Goal: Answer question/provide support: Share knowledge or assist other users

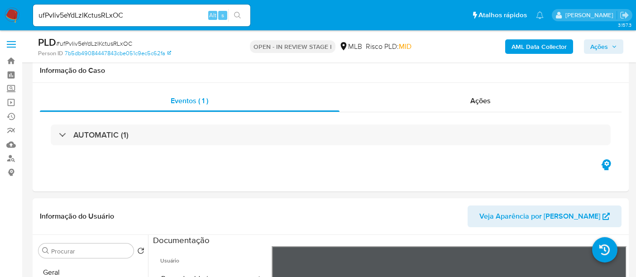
select select "10"
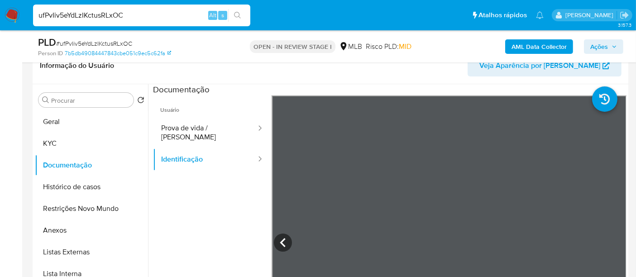
drag, startPoint x: 144, startPoint y: 16, endPoint x: 0, endPoint y: 6, distance: 143.9
click at [0, 6] on nav "Pausado Ver notificaciones ufPvIiv5eYdLzIKctusRLxOC Alt s Atalhos rápidos Presi…" at bounding box center [318, 15] width 636 height 30
paste input "lh7HbPYIdRHMlGKhrfYDPzty"
type input "lh7HbPYIdRHMlGKhrfYDPzty"
click at [234, 14] on icon "search-icon" at bounding box center [237, 15] width 7 height 7
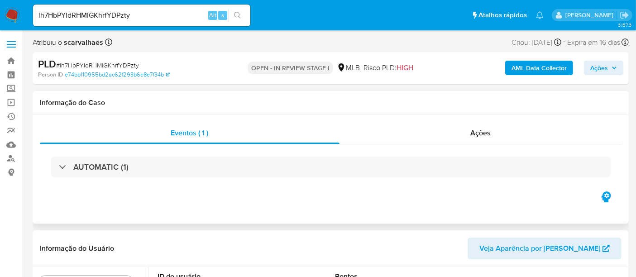
select select "10"
click at [484, 134] on span "Ações" at bounding box center [481, 133] width 20 height 10
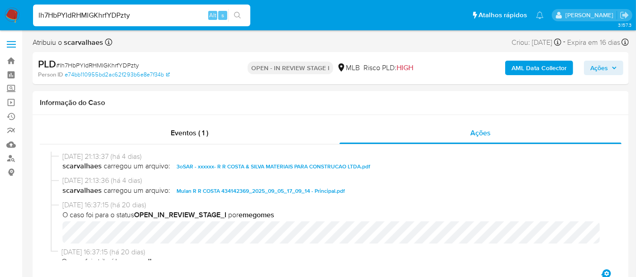
drag, startPoint x: 152, startPoint y: 18, endPoint x: 0, endPoint y: 2, distance: 152.5
click at [0, 2] on nav "Pausado Ver notificaciones lh7HbPYIdRHMlGKhrfYDPzty Alt s Atalhos rápidos Presi…" at bounding box center [318, 15] width 636 height 30
paste input "04555356000142"
type input "04555356000142"
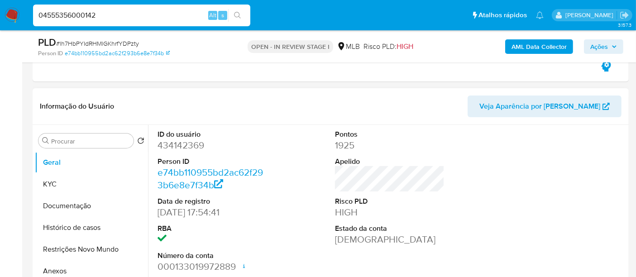
scroll to position [201, 0]
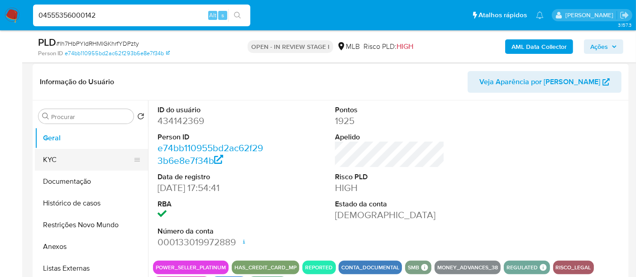
click at [52, 157] on button "KYC" at bounding box center [88, 160] width 106 height 22
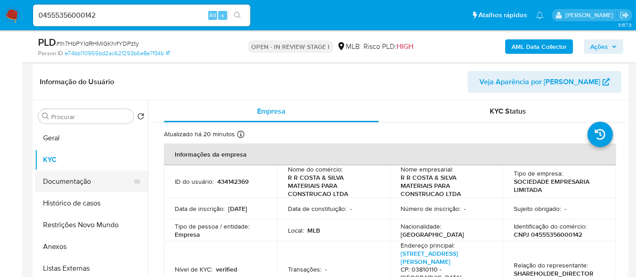
click at [62, 180] on button "Documentação" at bounding box center [88, 182] width 106 height 22
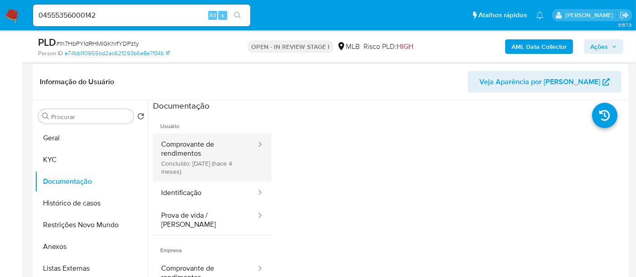
click at [185, 142] on button "Comprovante de rendimentos Concluído: [DATE] (hace 4 meses)" at bounding box center [205, 158] width 104 height 48
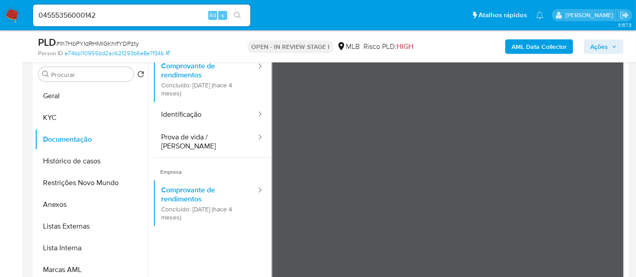
scroll to position [50, 0]
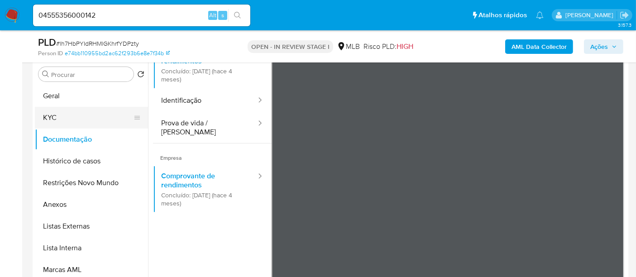
click at [48, 113] on button "KYC" at bounding box center [88, 118] width 106 height 22
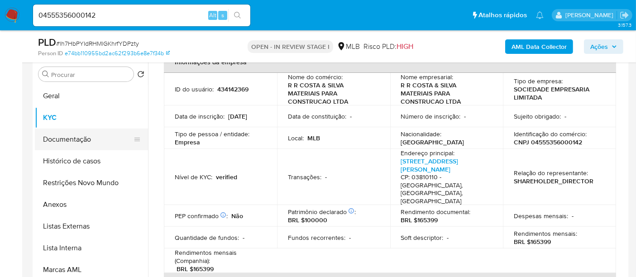
click at [67, 136] on button "Documentação" at bounding box center [88, 140] width 106 height 22
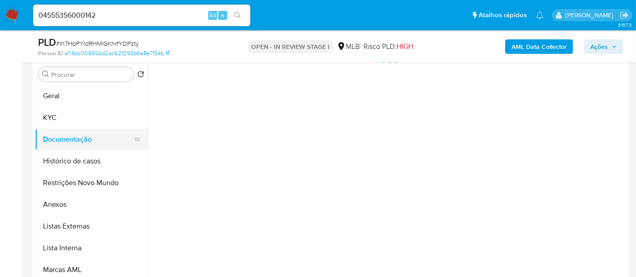
scroll to position [0, 0]
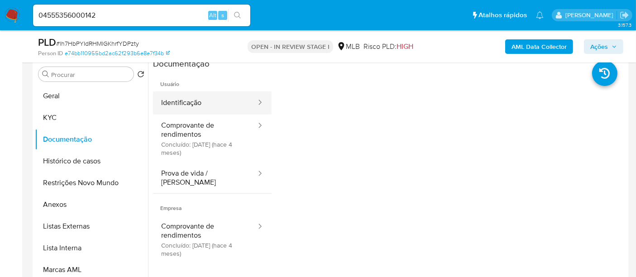
click at [183, 100] on button "Identificação" at bounding box center [205, 103] width 104 height 23
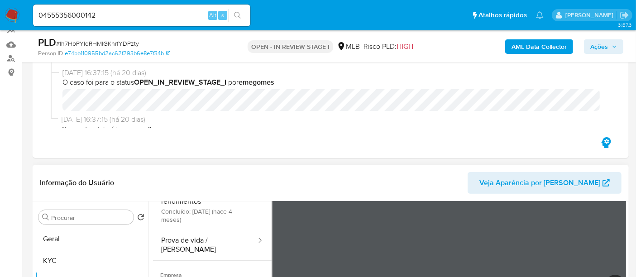
scroll to position [193, 0]
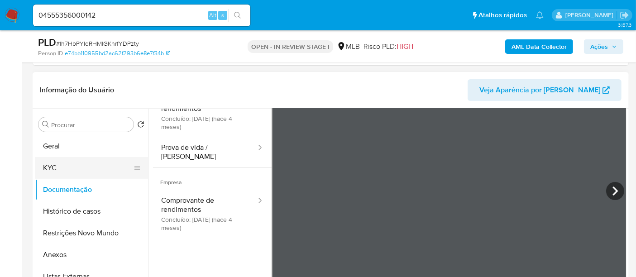
drag, startPoint x: 55, startPoint y: 172, endPoint x: 92, endPoint y: 178, distance: 36.7
click at [58, 172] on button "KYC" at bounding box center [88, 168] width 106 height 22
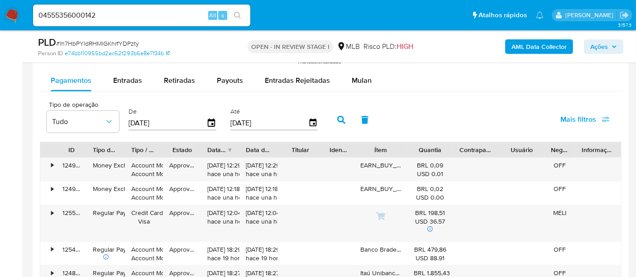
scroll to position [998, 0]
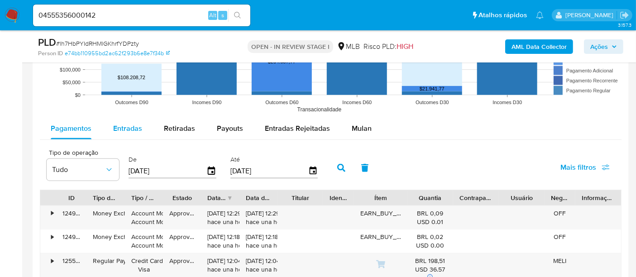
drag, startPoint x: 127, startPoint y: 130, endPoint x: 135, endPoint y: 130, distance: 7.7
click at [127, 129] on span "Entradas" at bounding box center [127, 128] width 29 height 10
select select "10"
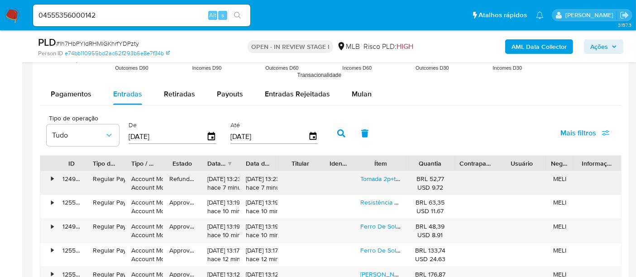
scroll to position [1049, 0]
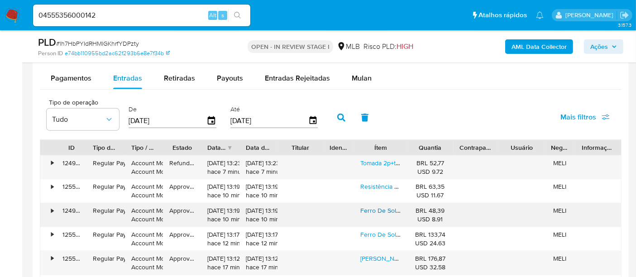
click at [390, 209] on link "Ferro De Solda Com Suporte Fame Pro 40w" at bounding box center [423, 210] width 124 height 9
drag, startPoint x: 124, startPoint y: 14, endPoint x: 0, endPoint y: 14, distance: 124.1
click at [0, 14] on nav "Pausado Ver notificaciones 04555356000142 Alt s Atalhos rápidos Presiona las si…" at bounding box center [318, 15] width 636 height 30
paste input "rt6jqNGTcxXVh8c0M8VaE4iA"
type input "rt6jqNGTcxXVh8c0M8VaE4iA"
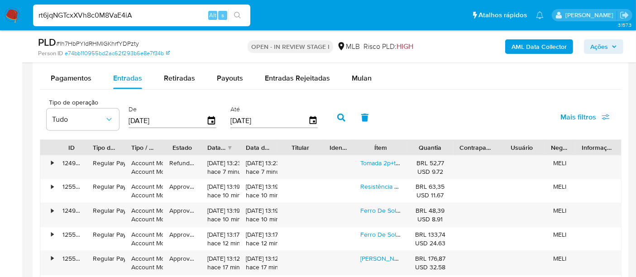
click at [236, 14] on icon "search-icon" at bounding box center [237, 15] width 7 height 7
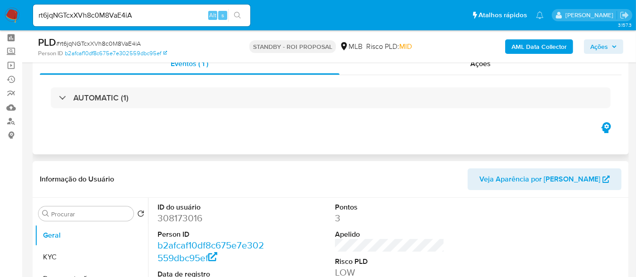
scroll to position [101, 0]
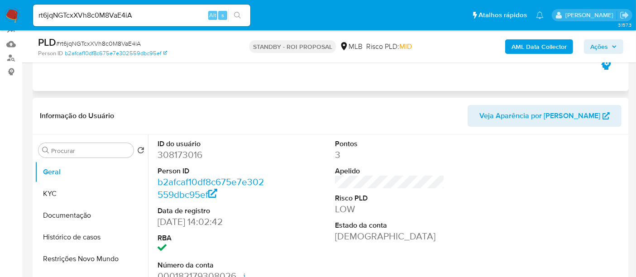
select select "10"
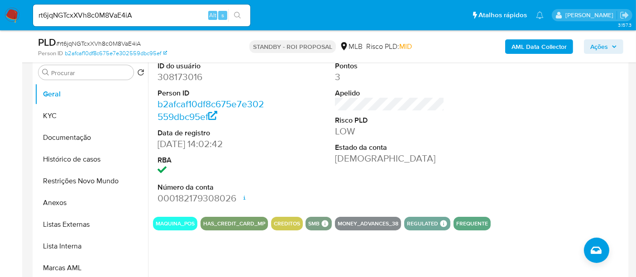
scroll to position [201, 0]
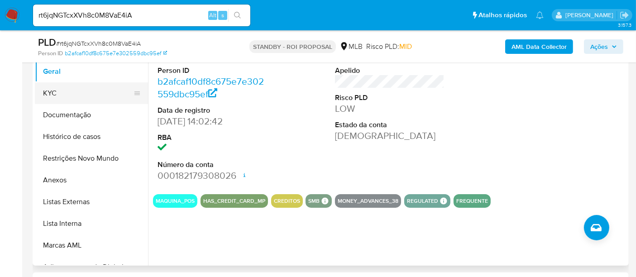
click at [51, 89] on button "KYC" at bounding box center [88, 93] width 106 height 22
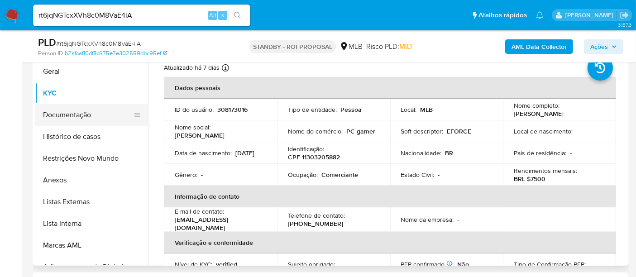
click at [64, 117] on button "Documentação" at bounding box center [88, 115] width 106 height 22
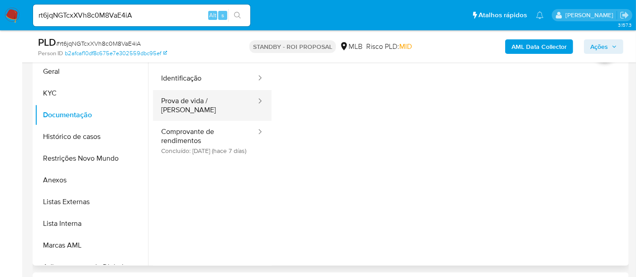
click at [203, 103] on button "Prova de vida / [PERSON_NAME]" at bounding box center [205, 105] width 104 height 31
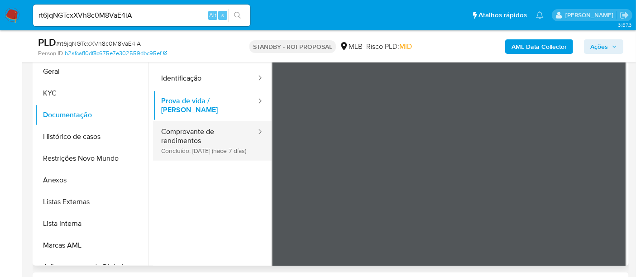
click at [191, 129] on button "Comprovante de rendimentos Concluído: [DATE] (hace 7 días)" at bounding box center [205, 141] width 104 height 40
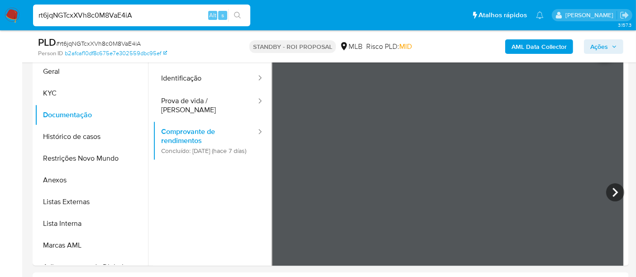
click at [0, 17] on nav "Pausado Ver notificaciones rt6jqNGTcxXVh8c0M8VaE4iA Alt s Atalhos rápidos Presi…" at bounding box center [318, 15] width 636 height 30
paste input "LA4YX1nMpzjNXEDCKYP7MYiQ"
type input "LA4YX1nMpzjNXEDCKYP7MYiQ"
click at [236, 11] on button "search-icon" at bounding box center [237, 15] width 19 height 13
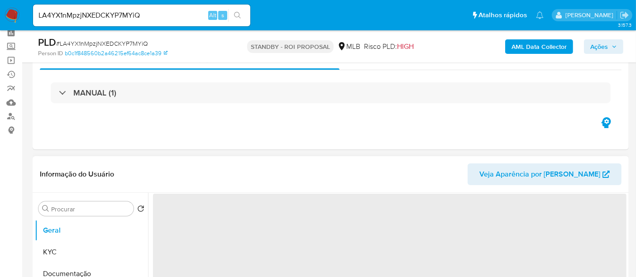
scroll to position [101, 0]
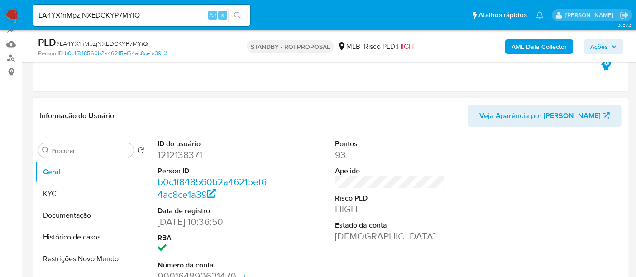
select select "10"
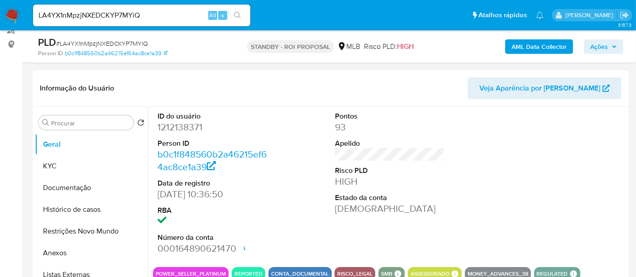
scroll to position [151, 0]
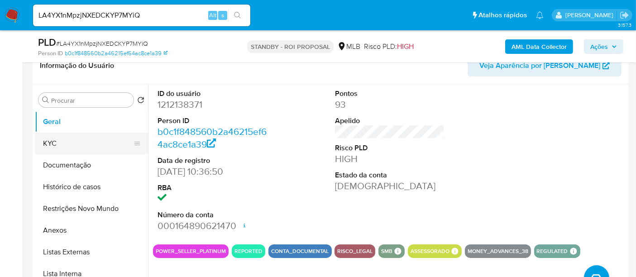
click at [69, 145] on button "KYC" at bounding box center [88, 144] width 106 height 22
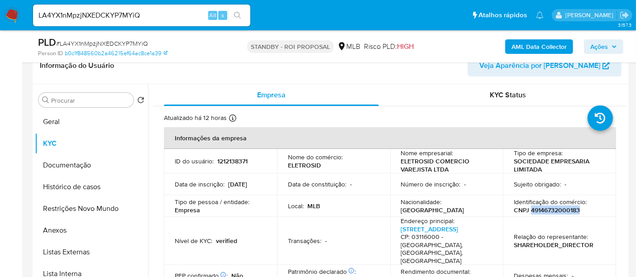
drag, startPoint x: 530, startPoint y: 209, endPoint x: 577, endPoint y: 211, distance: 47.1
click at [577, 211] on p "CNPJ 49146732000183" at bounding box center [547, 210] width 66 height 8
copy p "49146732000183"
click at [62, 165] on button "Documentação" at bounding box center [88, 165] width 106 height 22
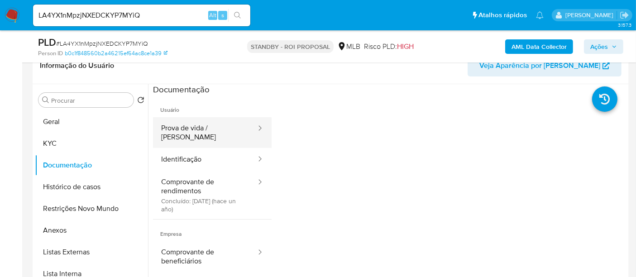
drag, startPoint x: 194, startPoint y: 129, endPoint x: 230, endPoint y: 136, distance: 37.0
click at [198, 130] on button "Prova de vida / [PERSON_NAME]" at bounding box center [205, 132] width 104 height 31
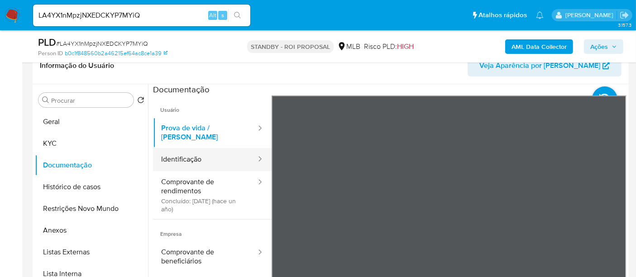
click at [186, 154] on button "Identificação" at bounding box center [205, 159] width 104 height 23
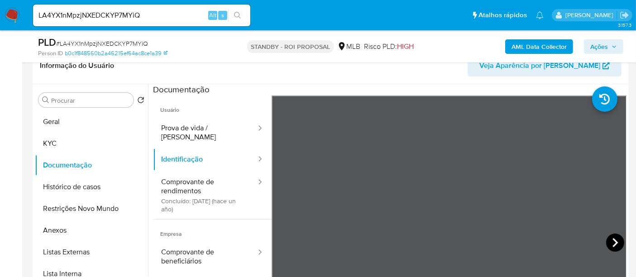
click at [613, 237] on icon at bounding box center [616, 243] width 18 height 18
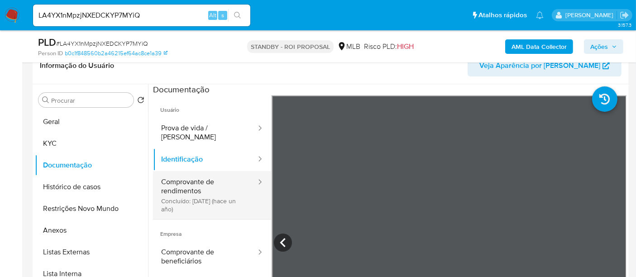
click at [195, 179] on button "Comprovante de rendimentos Concluído: [DATE] (hace un año)" at bounding box center [205, 195] width 104 height 48
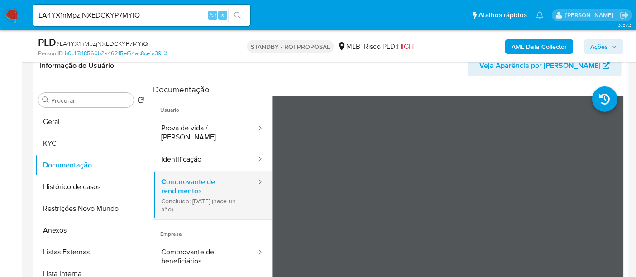
scroll to position [50, 0]
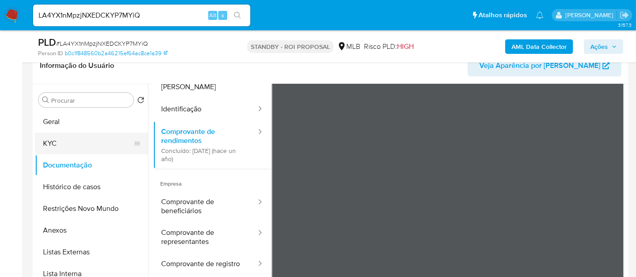
click at [58, 141] on button "KYC" at bounding box center [88, 144] width 106 height 22
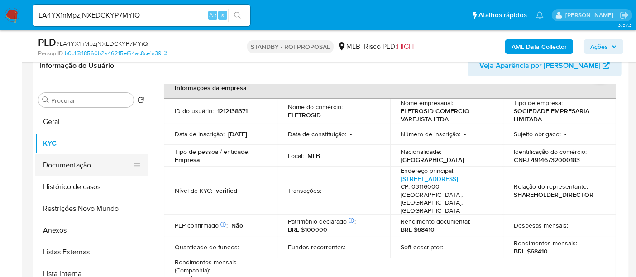
click at [68, 161] on button "Documentação" at bounding box center [88, 165] width 106 height 22
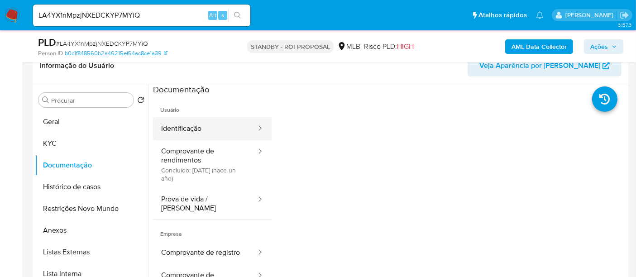
click at [195, 128] on button "Identificação" at bounding box center [205, 128] width 104 height 23
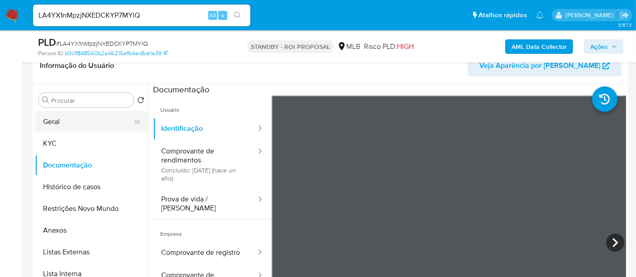
click at [59, 118] on button "Geral" at bounding box center [88, 122] width 106 height 22
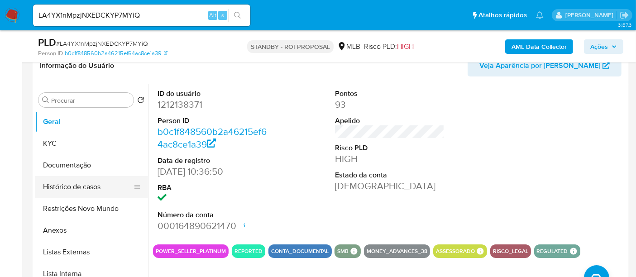
click at [85, 187] on button "Histórico de casos" at bounding box center [88, 187] width 106 height 22
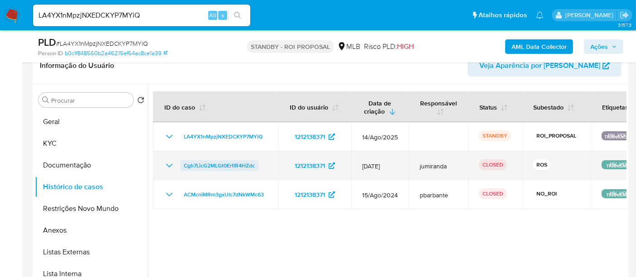
click at [230, 164] on span "Cgh7LicG2MLGt0ErfIR4HZdc" at bounding box center [219, 165] width 71 height 11
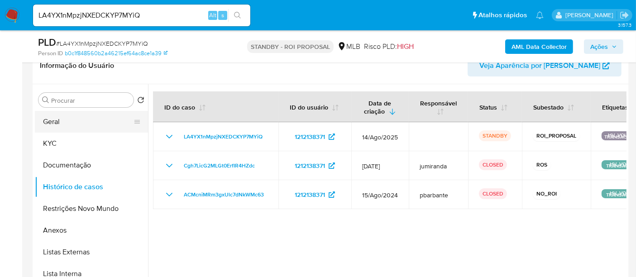
click at [63, 117] on button "Geral" at bounding box center [88, 122] width 106 height 22
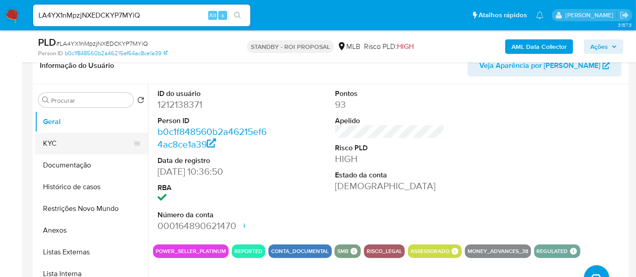
drag, startPoint x: 64, startPoint y: 144, endPoint x: 80, endPoint y: 142, distance: 16.4
click at [64, 143] on button "KYC" at bounding box center [88, 144] width 106 height 22
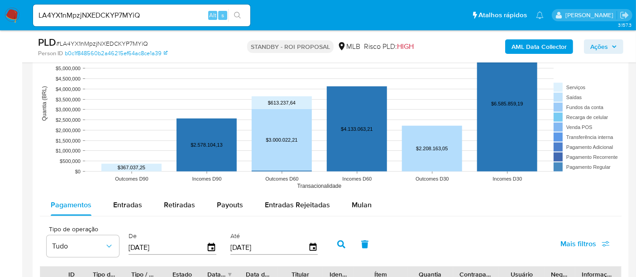
scroll to position [956, 0]
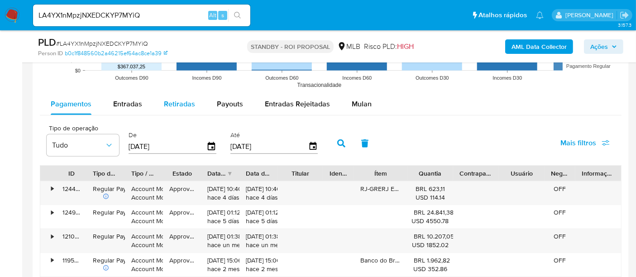
drag, startPoint x: 130, startPoint y: 103, endPoint x: 170, endPoint y: 113, distance: 41.4
click at [130, 103] on span "Entradas" at bounding box center [127, 104] width 29 height 10
select select "10"
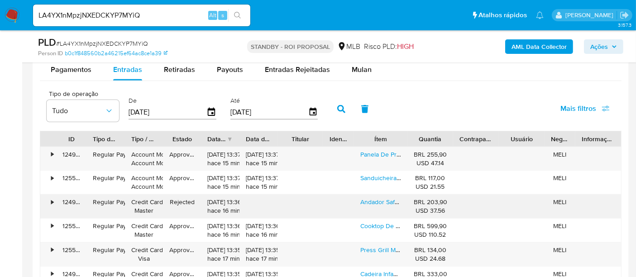
scroll to position [1007, 0]
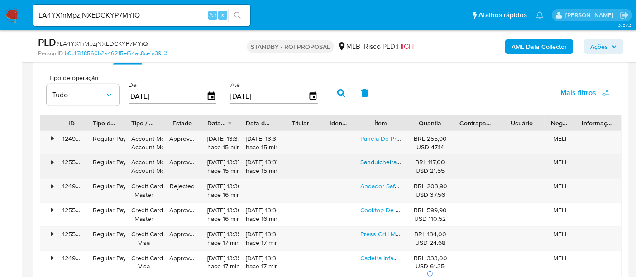
click at [383, 161] on link "Sanduicheira E Grill Britânia 2 Em 1 Bgr27i De 850w Com Trava Inox" at bounding box center [455, 162] width 189 height 9
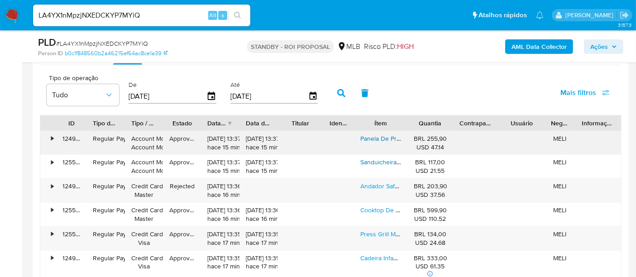
click at [381, 136] on link "Panela De Pressão Elétrica Itatiaia Essencial 3l 700w Inox Preto" at bounding box center [449, 138] width 177 height 9
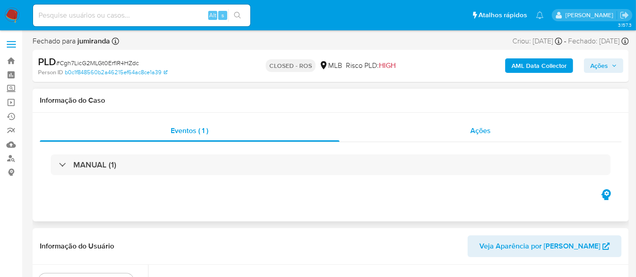
click at [484, 133] on span "Ações" at bounding box center [481, 130] width 20 height 10
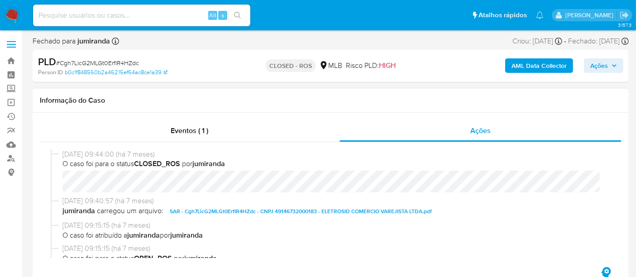
select select "10"
